Goal: Find specific page/section: Find specific page/section

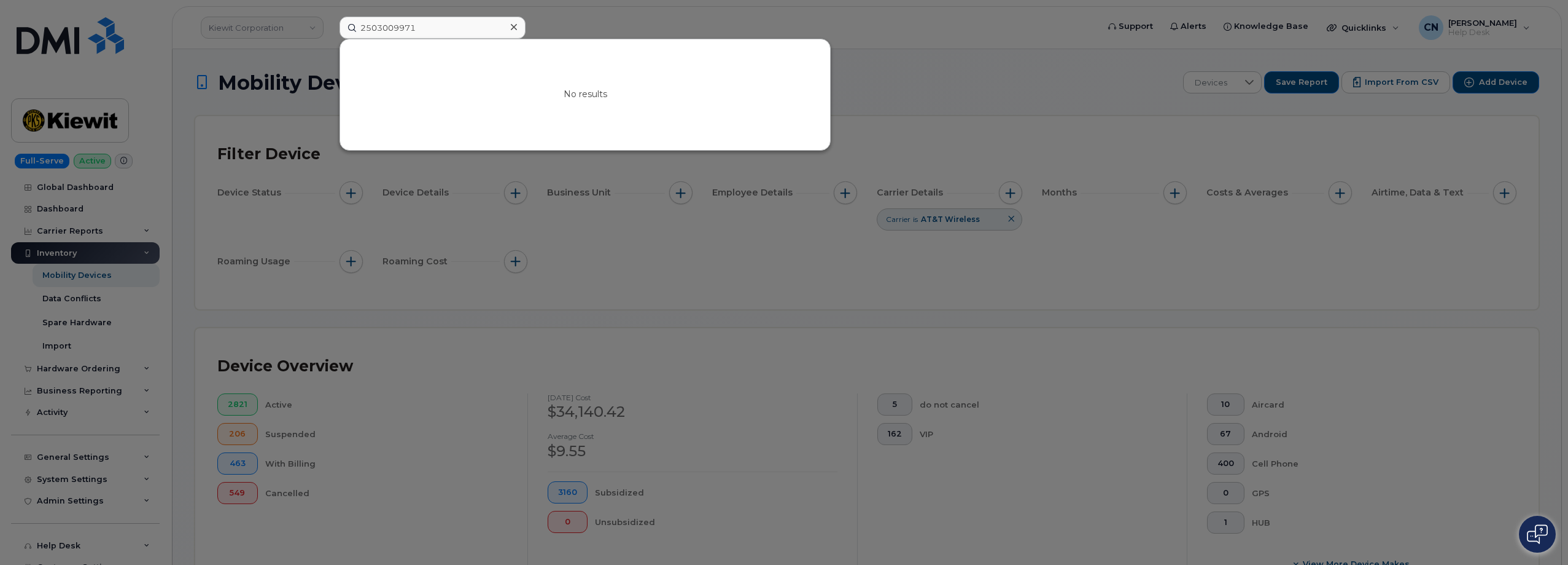
scroll to position [307, 0]
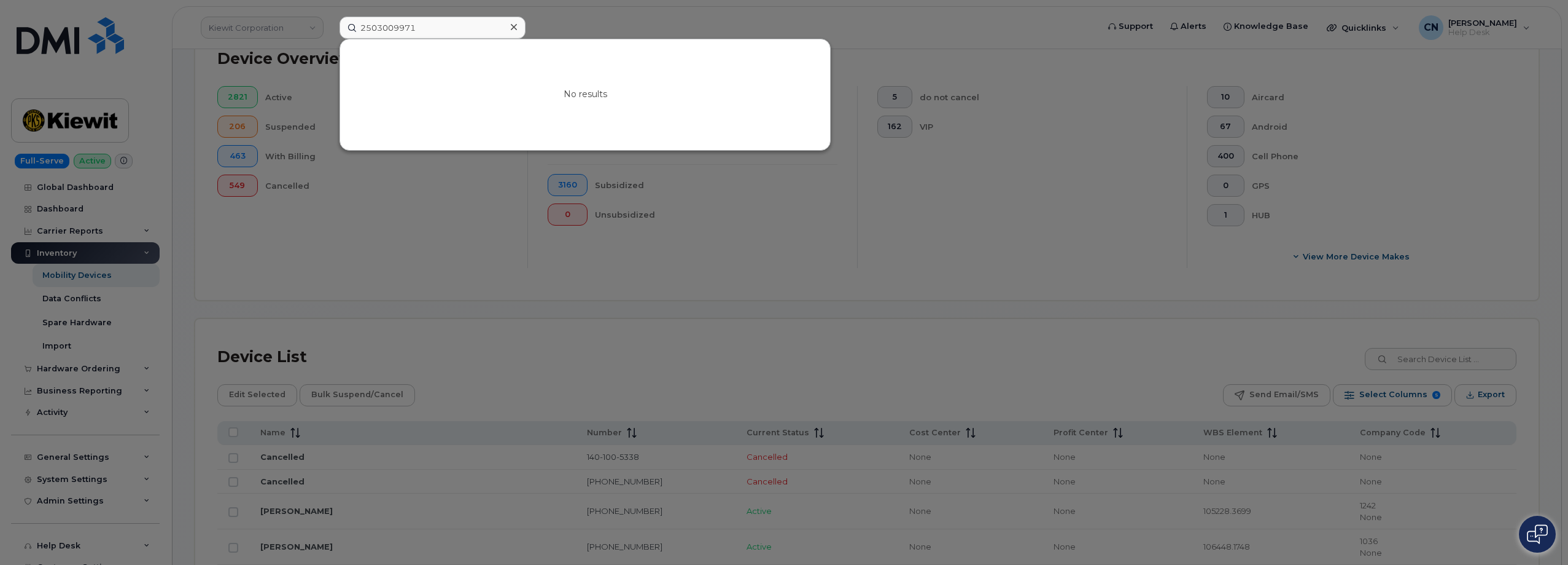
click at [282, 253] on div at bounding box center [784, 282] width 1568 height 565
drag, startPoint x: 444, startPoint y: 22, endPoint x: 56, endPoint y: 45, distance: 388.7
click at [330, 39] on div "2503009971 No results" at bounding box center [714, 27] width 770 height 22
paste input "[PHONE_NUMBER]"
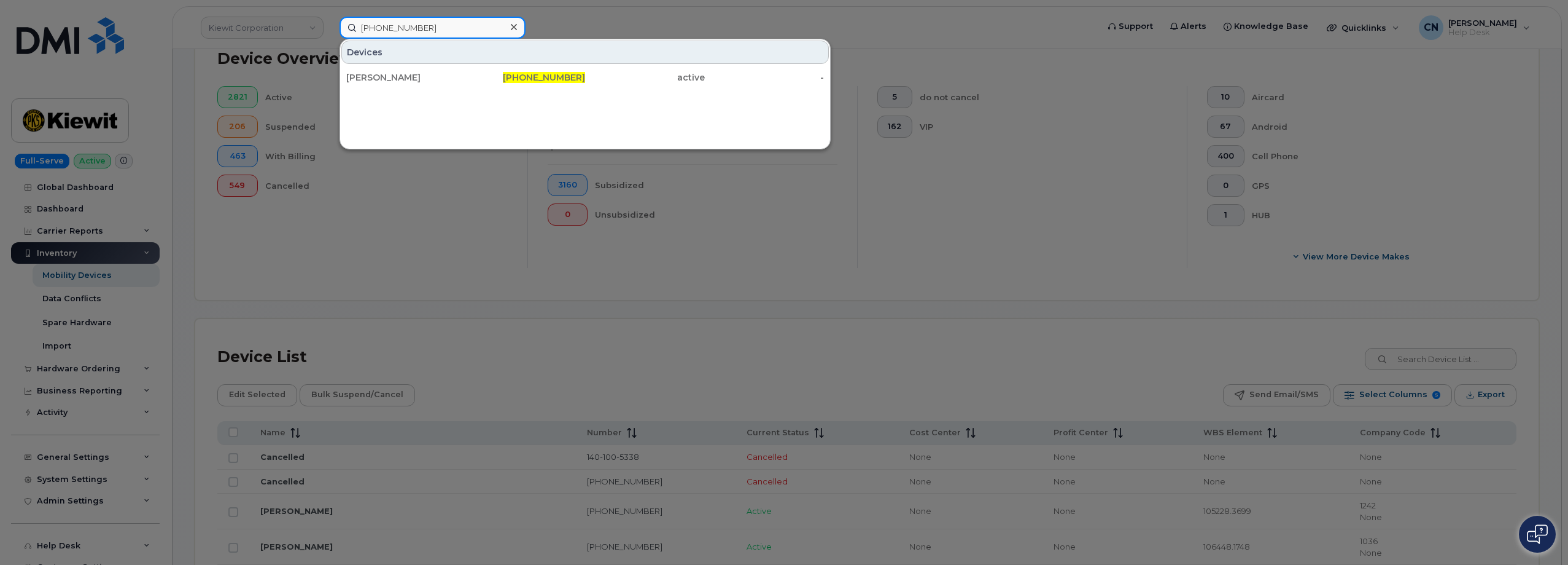
type input "[PHONE_NUMBER]"
click at [378, 88] on div "Edward Walch 214-897-9358 active -" at bounding box center [585, 77] width 490 height 25
drag, startPoint x: 382, startPoint y: 77, endPoint x: 355, endPoint y: 45, distance: 41.9
click at [382, 76] on div "Edward Walch" at bounding box center [406, 77] width 120 height 12
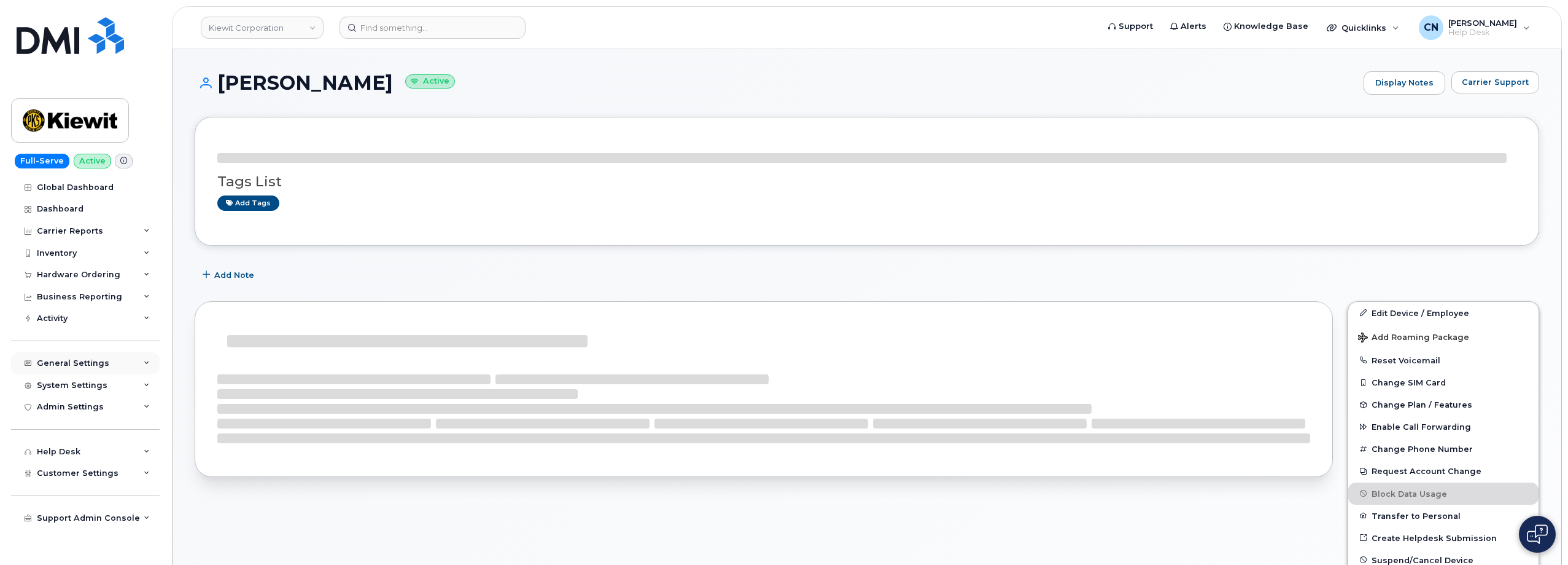
click at [66, 362] on div "General Settings" at bounding box center [73, 363] width 73 height 10
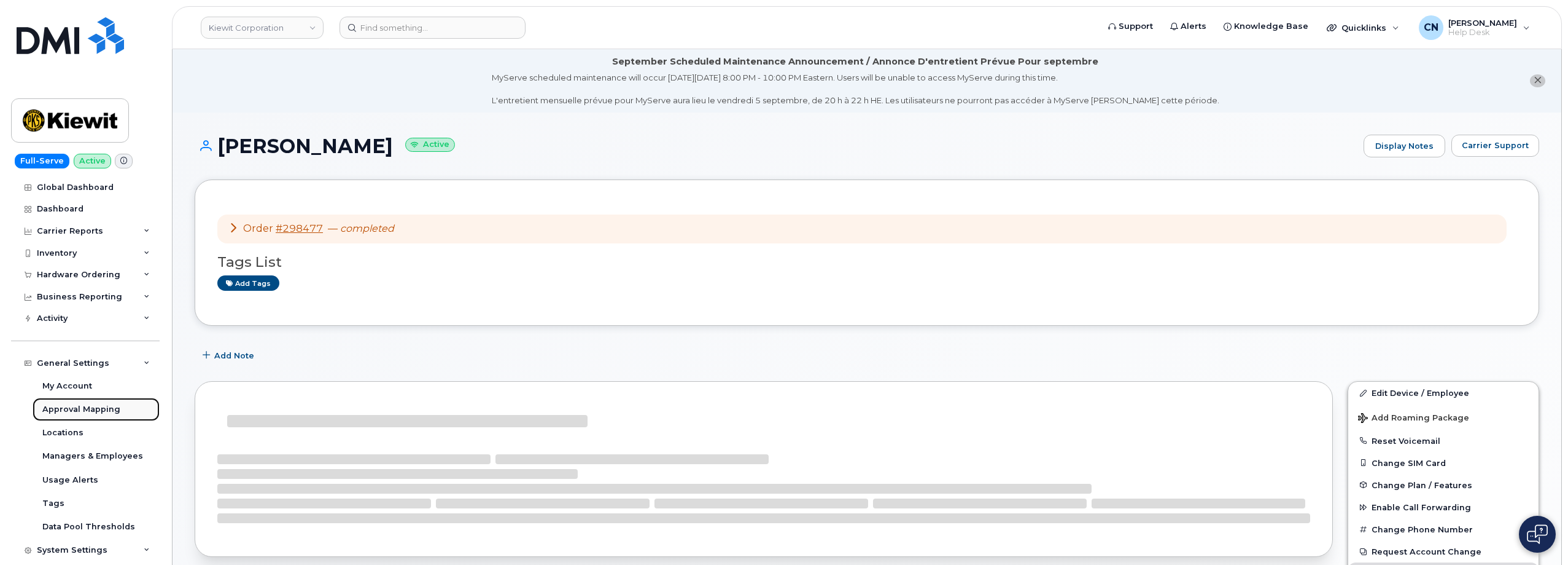
click at [70, 408] on div "Approval Mapping" at bounding box center [81, 410] width 78 height 11
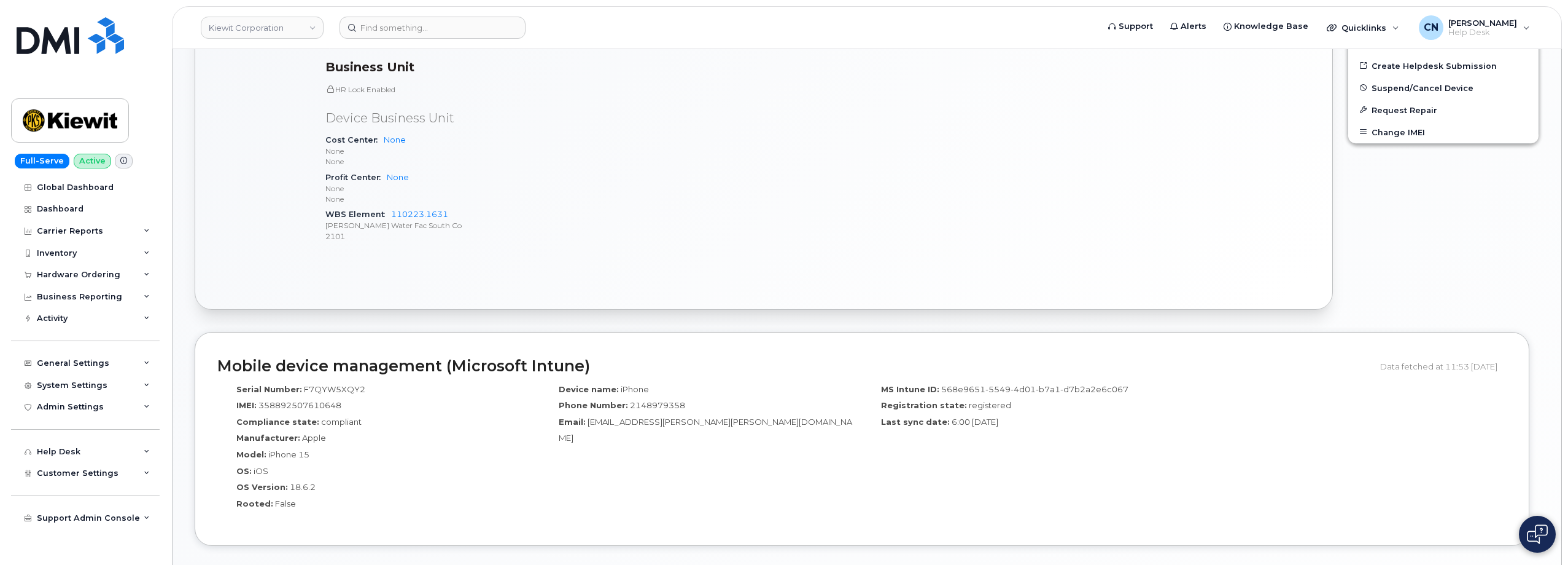
scroll to position [553, 0]
drag, startPoint x: 443, startPoint y: 215, endPoint x: 390, endPoint y: 215, distance: 53.0
click at [390, 215] on div "WBS Element 110223.1631 Kiewit Water Fac South Co 2101" at bounding box center [567, 224] width 485 height 37
copy link "110223.1631"
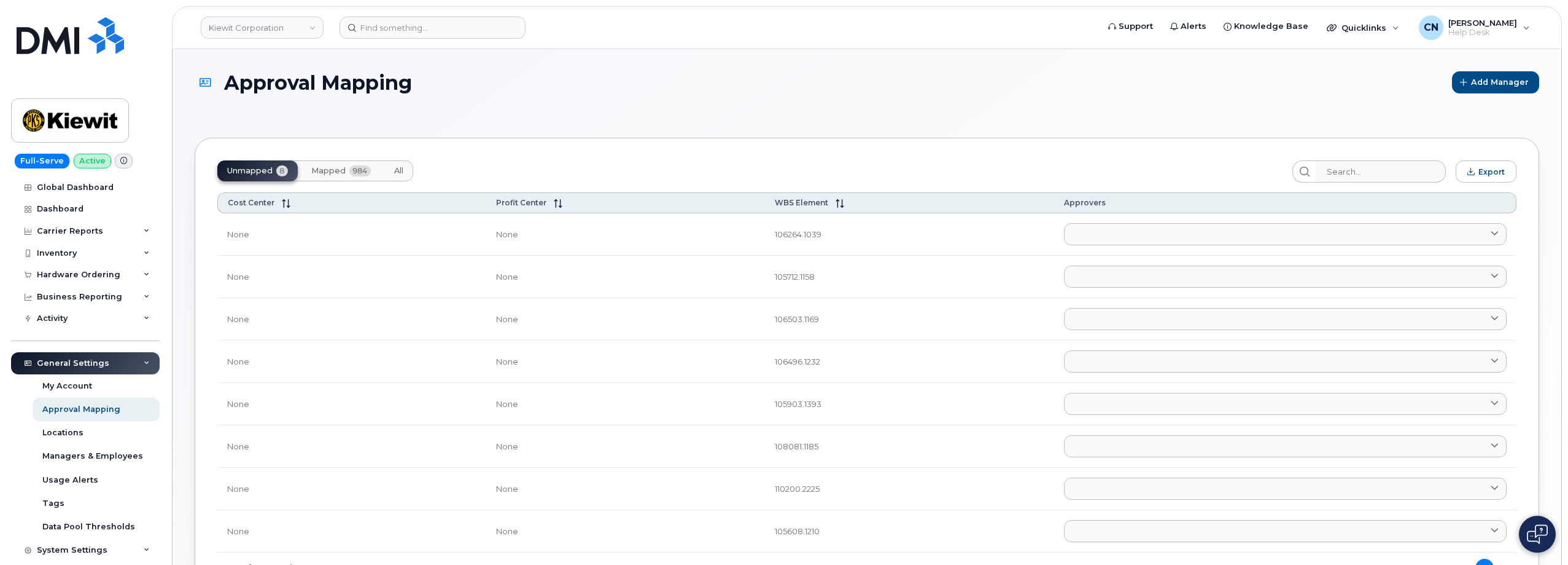
click at [319, 172] on span "Mapped" at bounding box center [328, 171] width 35 height 10
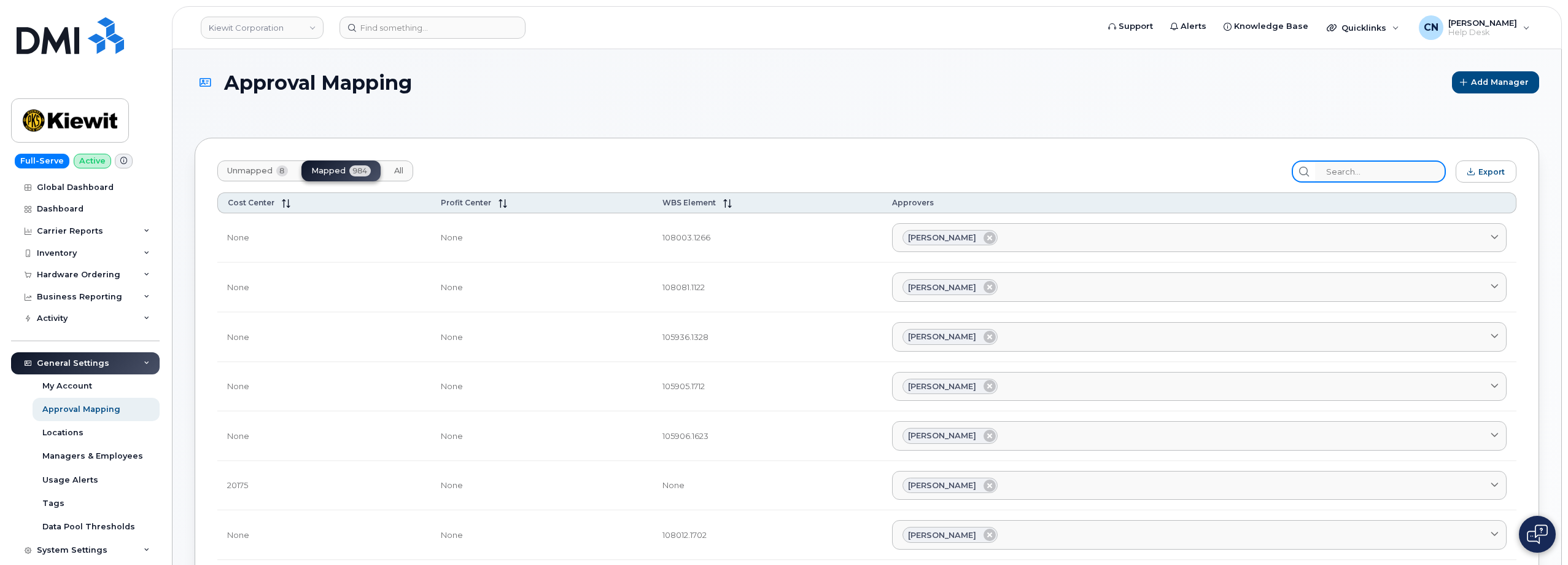
click at [1368, 172] on input "search" at bounding box center [1380, 171] width 131 height 22
paste input "110223.1631"
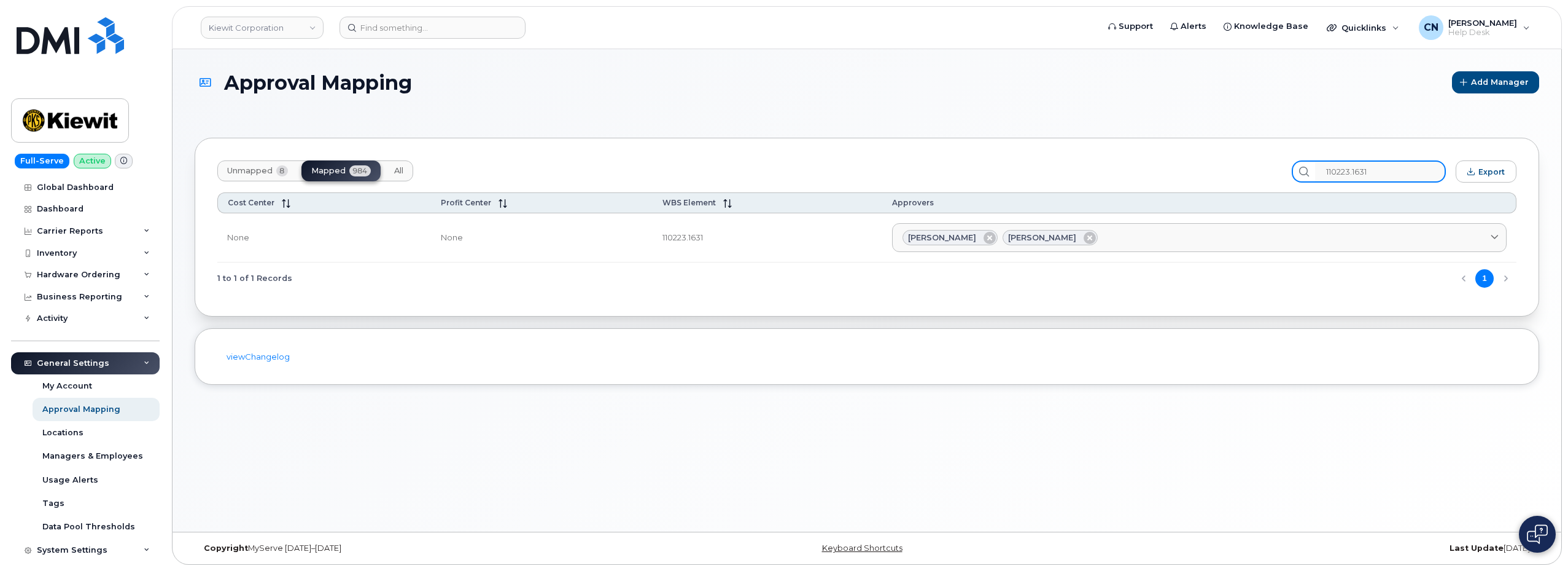
type input "110223.1631"
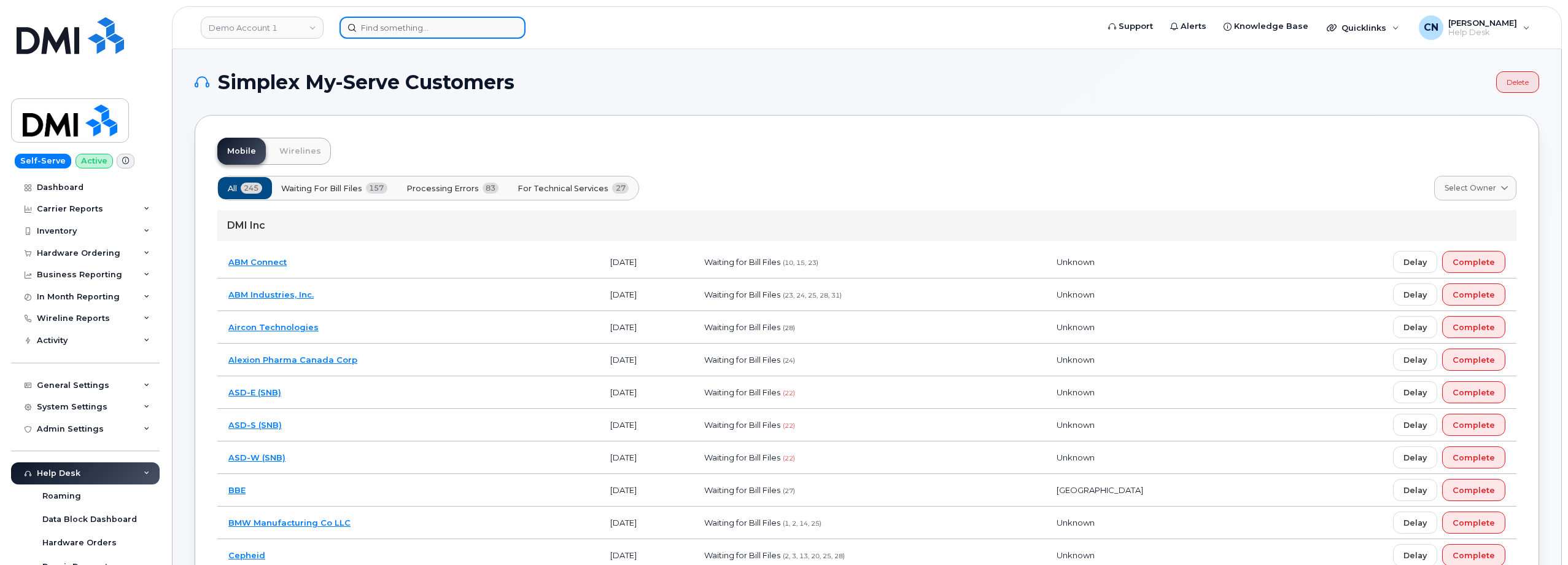
click at [375, 32] on input at bounding box center [433, 27] width 186 height 22
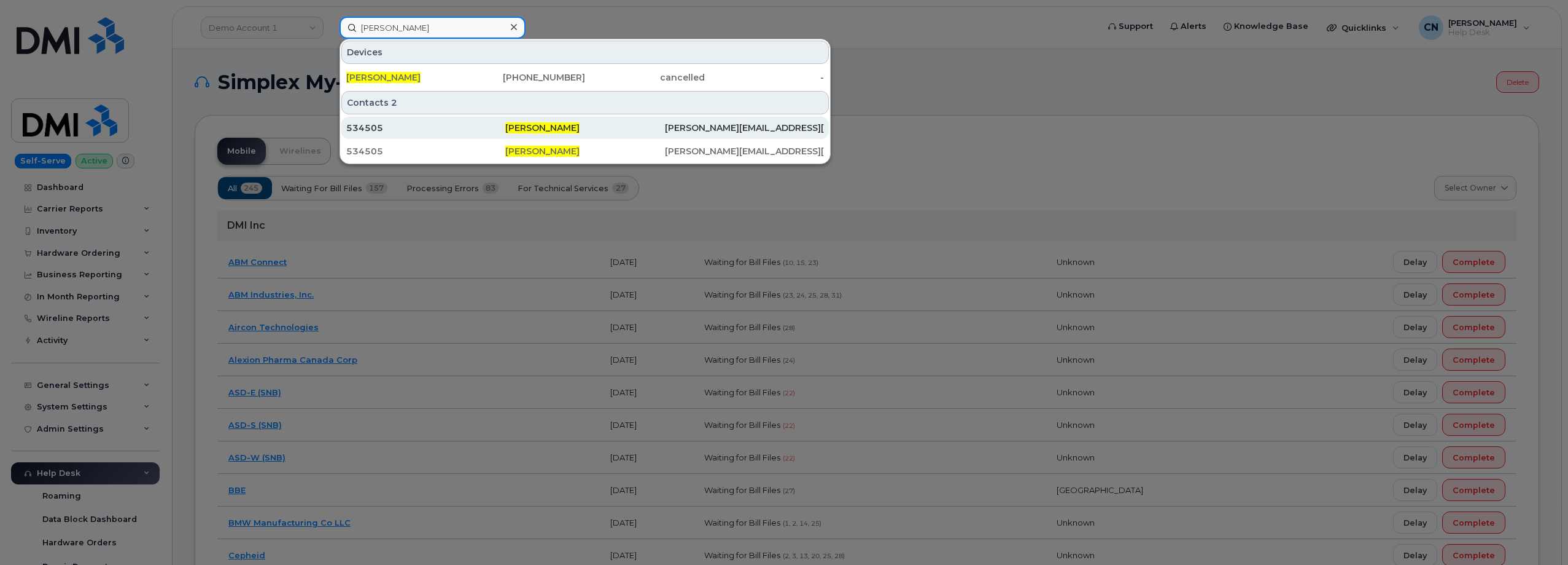
type input "Carey Hall"
click at [399, 130] on div "534505" at bounding box center [426, 127] width 159 height 12
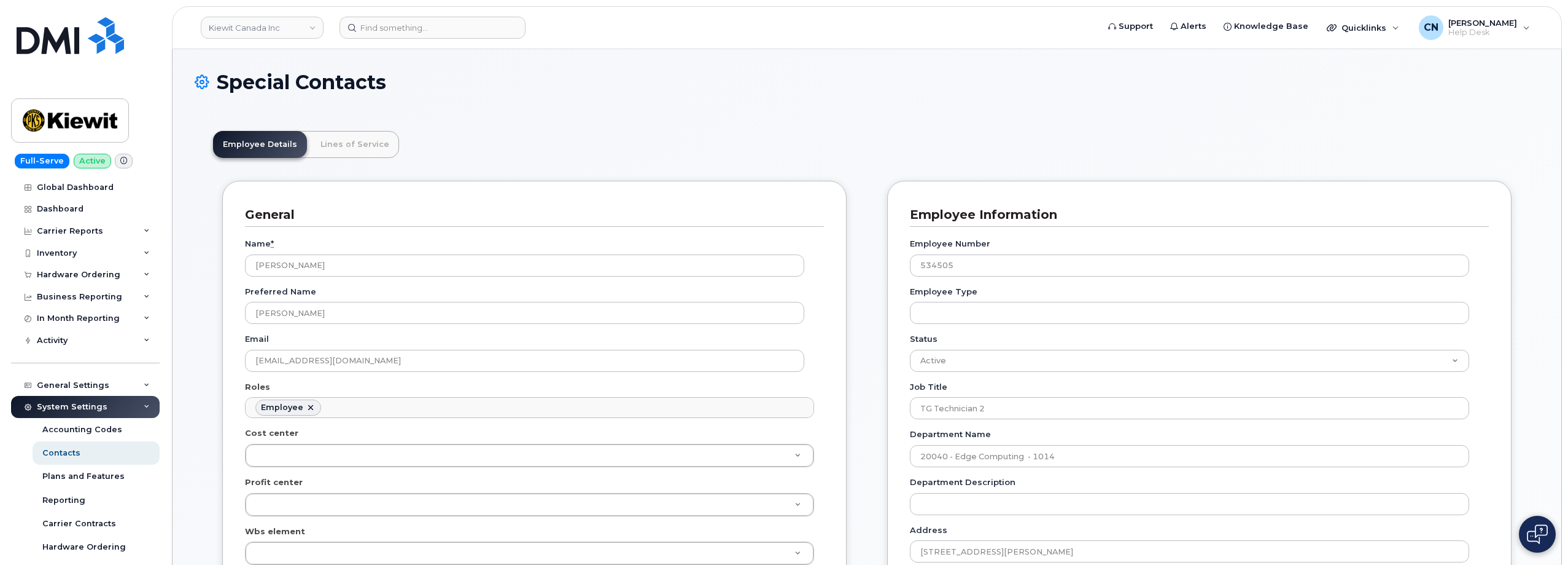
scroll to position [36, 0]
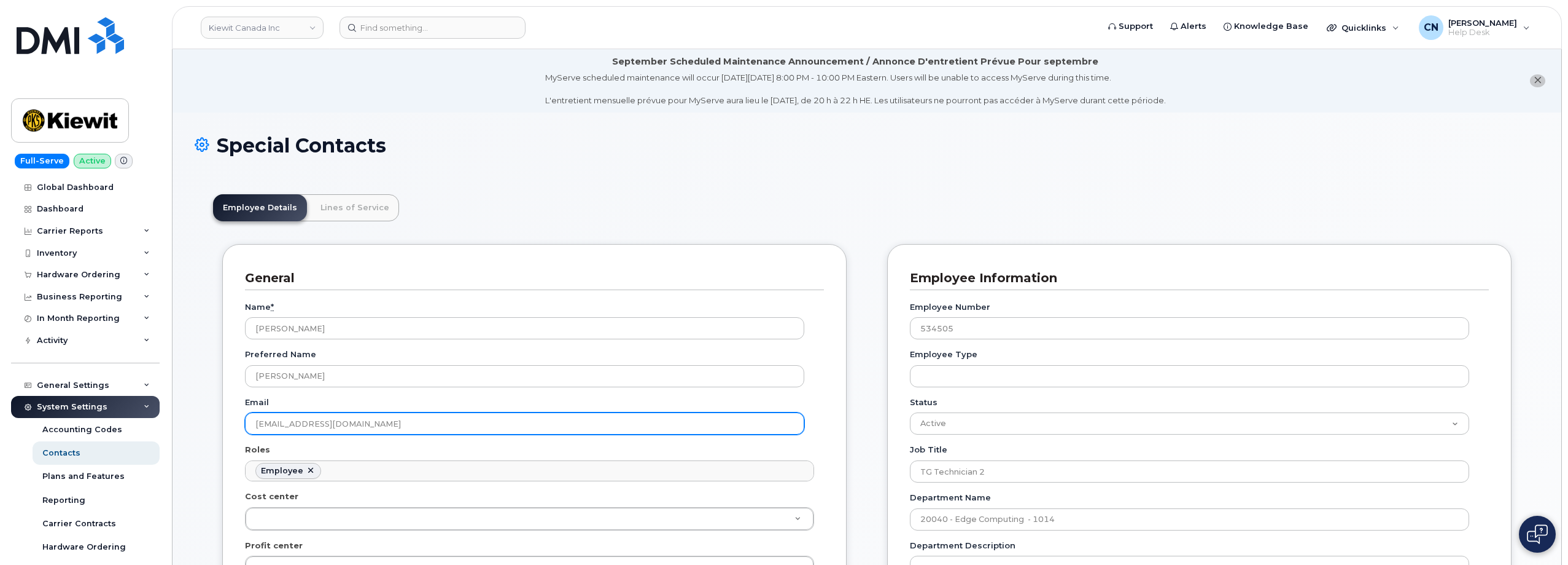
drag, startPoint x: 430, startPoint y: 432, endPoint x: 200, endPoint y: 301, distance: 264.7
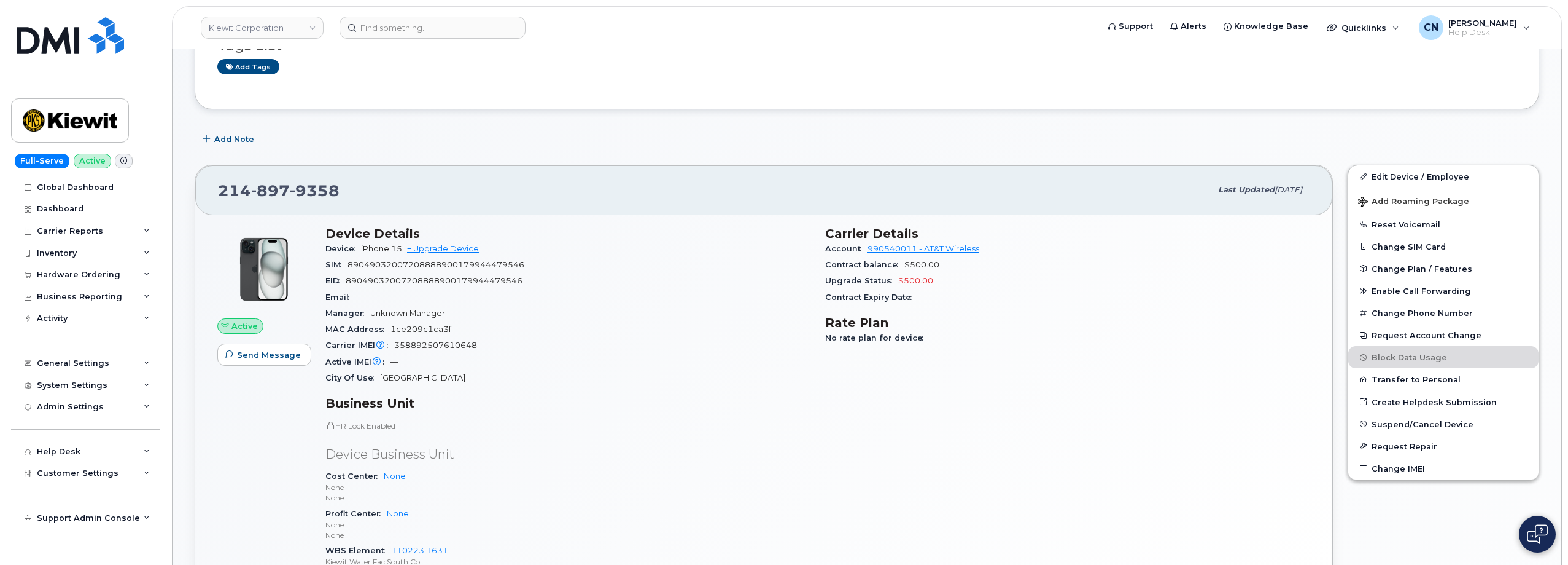
scroll to position [61, 0]
